Goal: Task Accomplishment & Management: Use online tool/utility

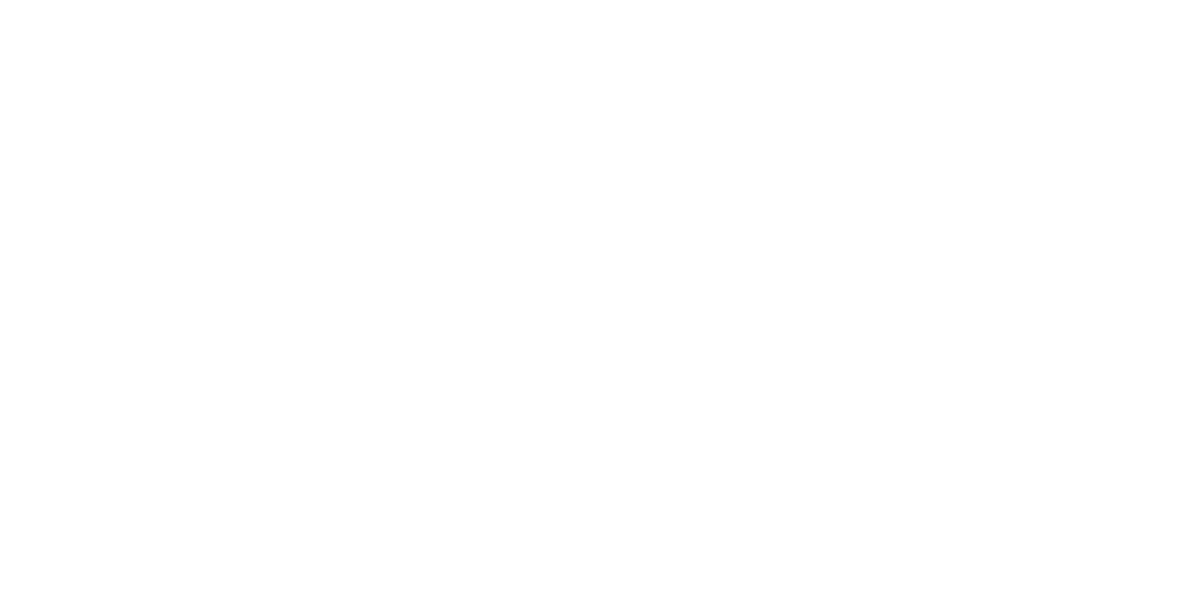
scroll to position [200, 0]
click at [204, 202] on div "Checklists 0/0" at bounding box center [163, 210] width 82 height 17
type textarea "x"
click at [248, 187] on button "Checklists 0/0" at bounding box center [159, 210] width 178 height 47
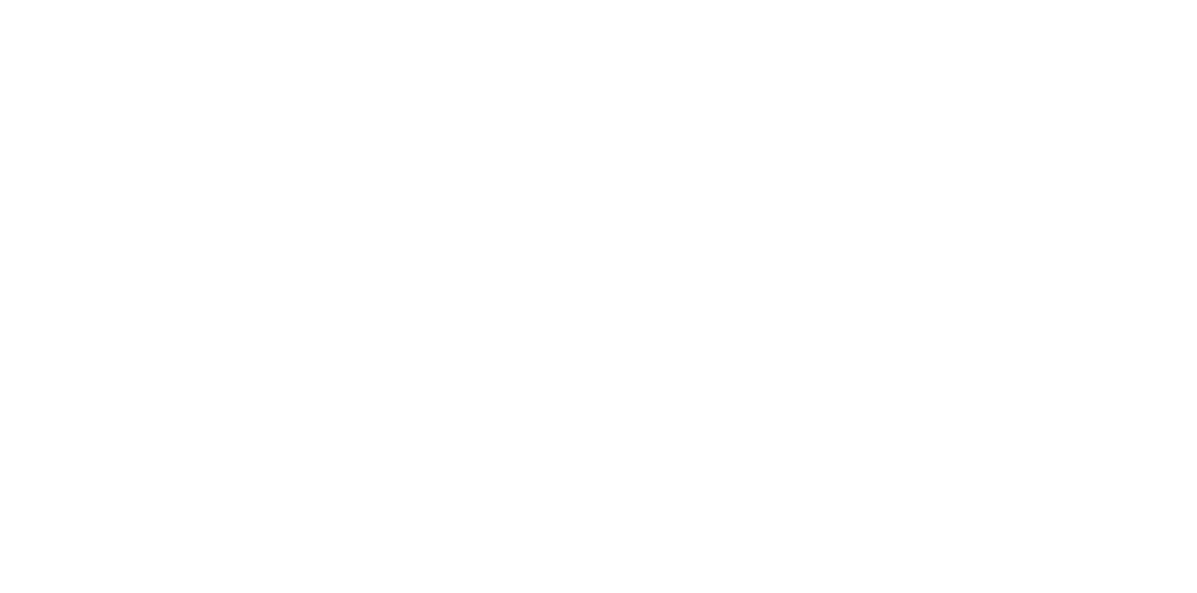
click at [248, 178] on button "Collaborate" at bounding box center [159, 163] width 178 height 47
click at [1000, 90] on button "Close" at bounding box center [966, 104] width 68 height 30
click at [248, 168] on button "Collaborate" at bounding box center [159, 163] width 178 height 47
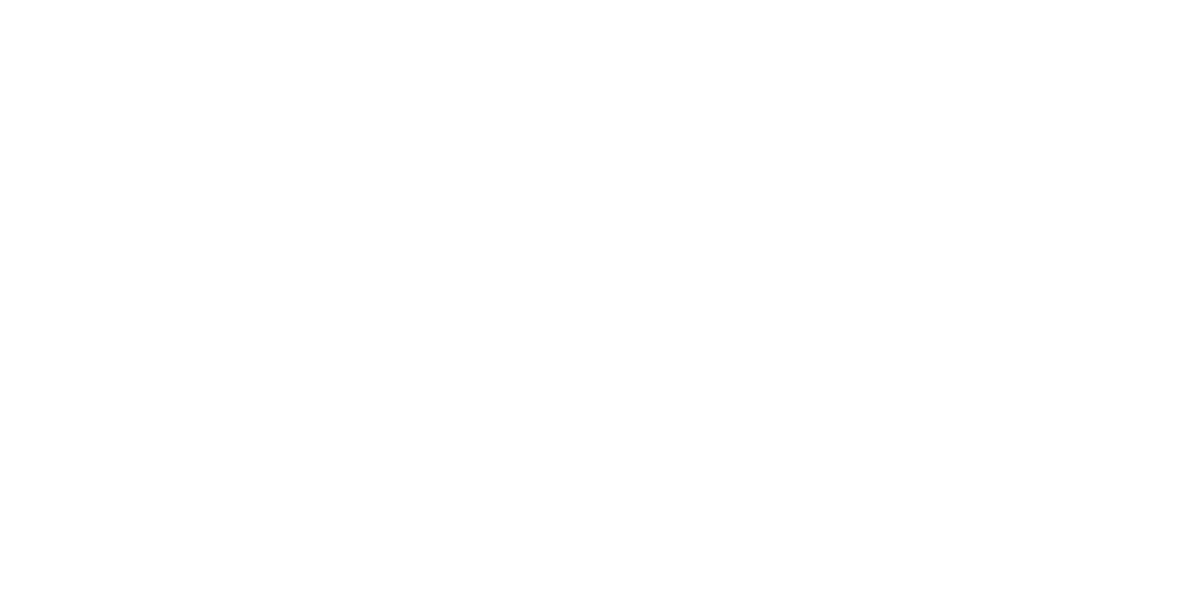
scroll to position [0, 0]
click at [173, 257] on div "Tracking" at bounding box center [147, 257] width 51 height 17
click at [728, 464] on icon "button" at bounding box center [723, 465] width 9 height 10
click at [591, 308] on button "Clock On" at bounding box center [539, 296] width 103 height 30
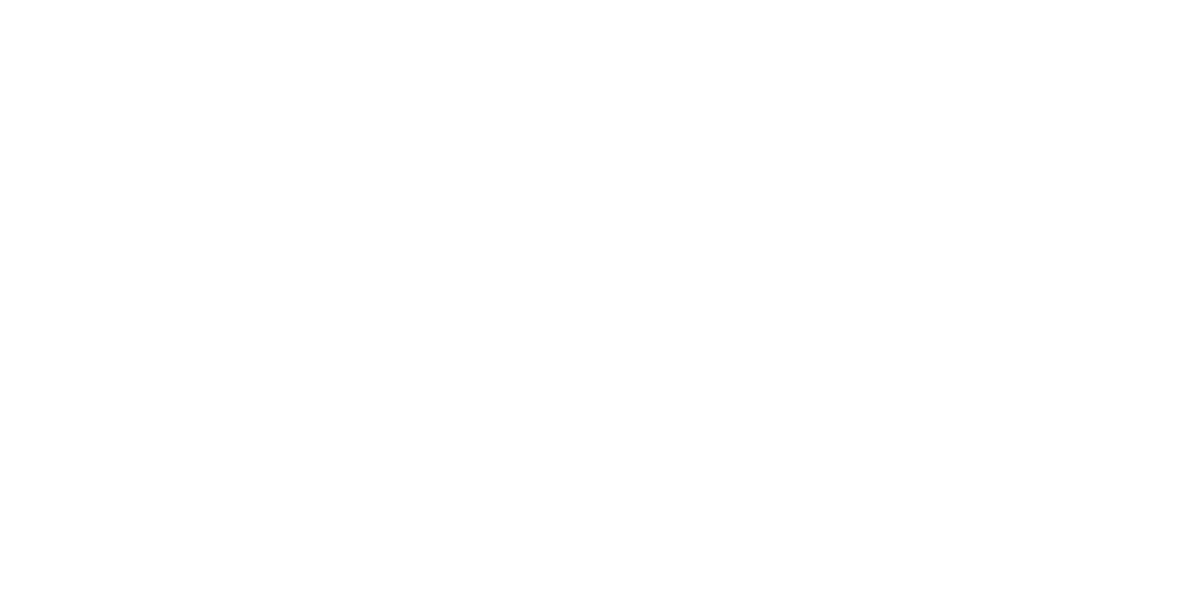
click at [793, 464] on div at bounding box center [723, 465] width 140 height 46
click at [793, 469] on div at bounding box center [723, 465] width 140 height 46
click at [793, 452] on div at bounding box center [723, 465] width 140 height 46
click at [744, 464] on icon "button" at bounding box center [739, 465] width 9 height 9
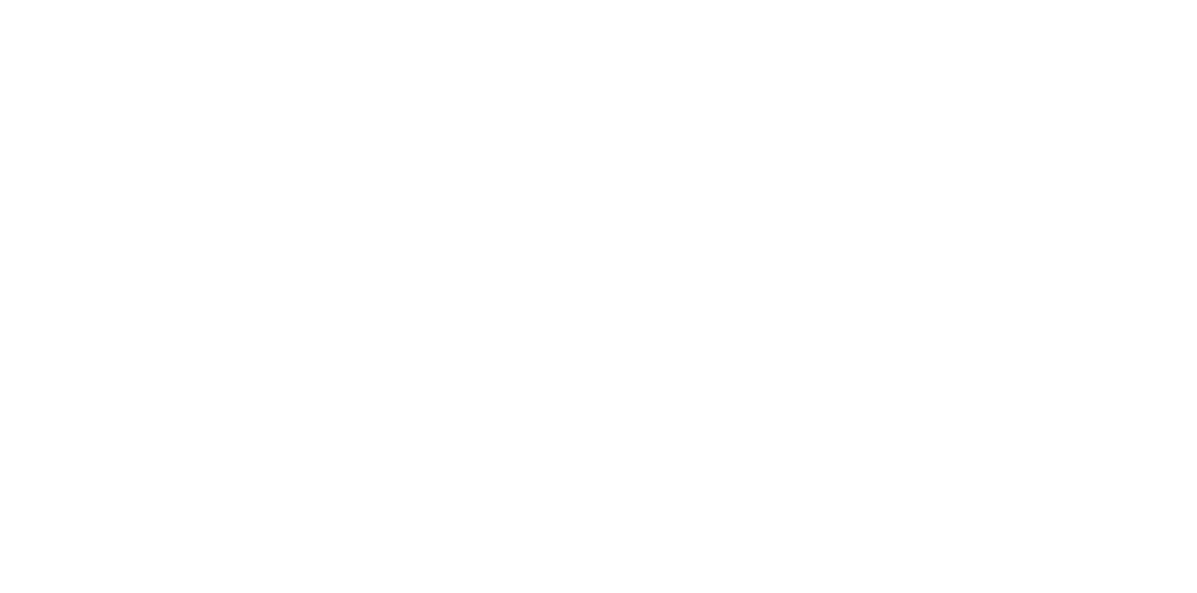
click at [591, 288] on button "Clock Off" at bounding box center [539, 296] width 103 height 30
click at [1000, 108] on button "Close" at bounding box center [966, 104] width 68 height 30
click at [117, 170] on div at bounding box center [103, 163] width 28 height 17
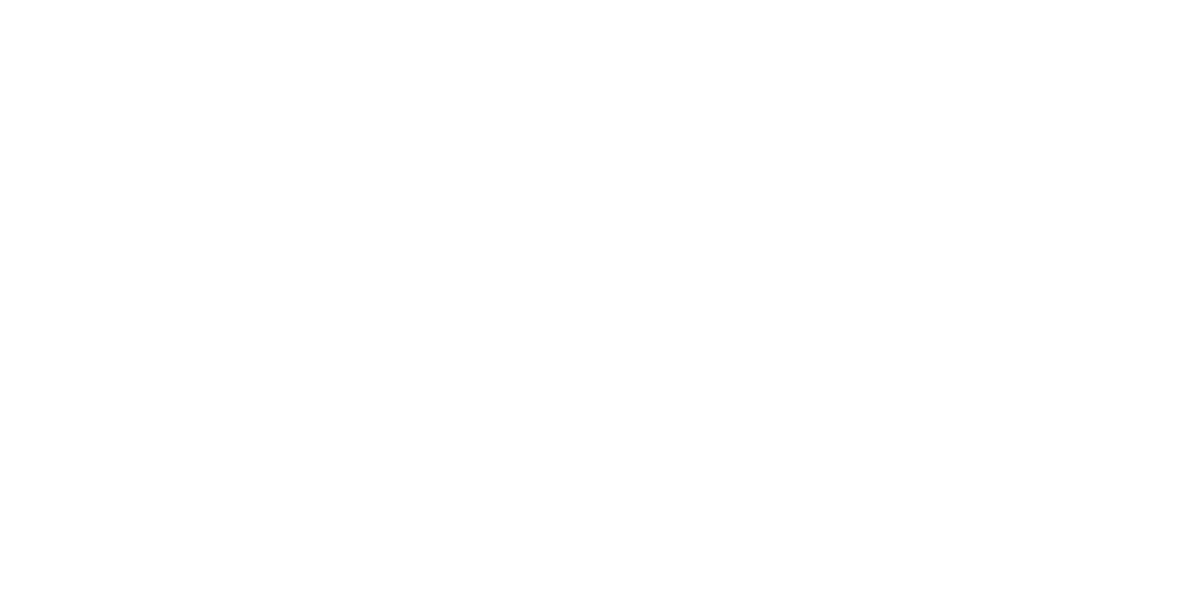
click at [117, 264] on div at bounding box center [103, 257] width 28 height 17
click at [1000, 106] on button "Close" at bounding box center [966, 104] width 68 height 30
click at [112, 166] on icon at bounding box center [105, 166] width 13 height 11
click at [1000, 107] on button "Close" at bounding box center [966, 104] width 68 height 30
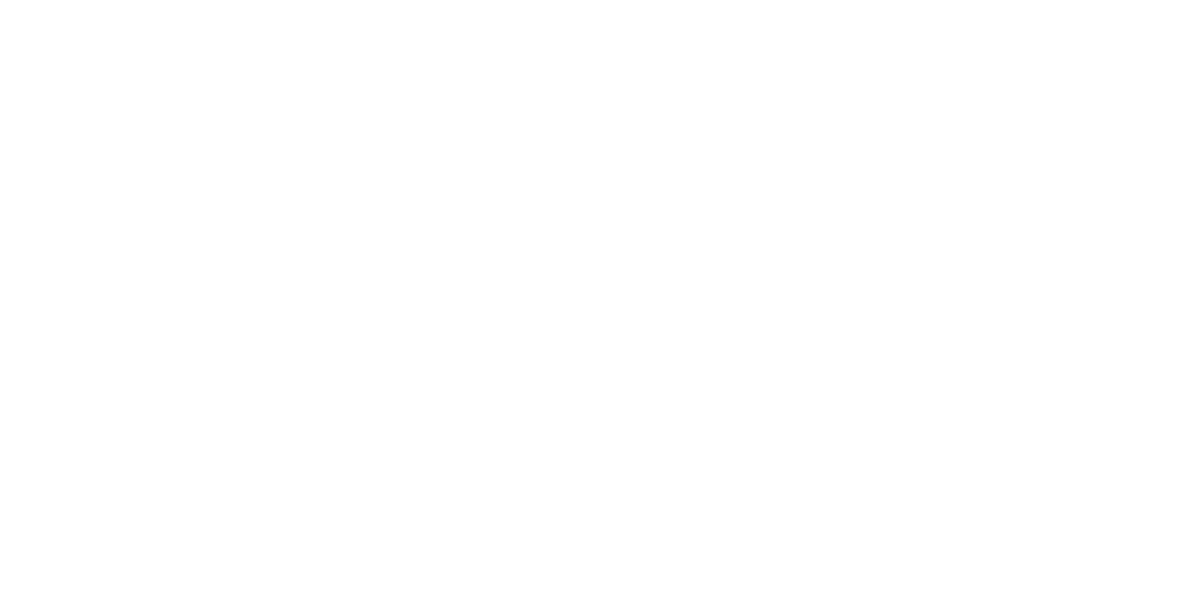
click at [248, 180] on button "Collaborate" at bounding box center [159, 163] width 178 height 47
click at [248, 96] on button "Order details" at bounding box center [159, 116] width 178 height 47
